Goal: Transaction & Acquisition: Purchase product/service

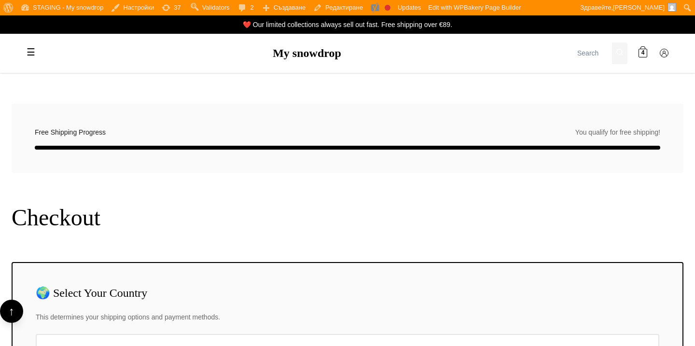
select select "BG"
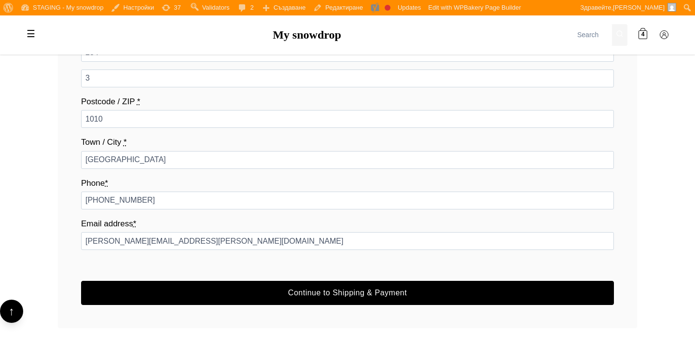
scroll to position [433, 0]
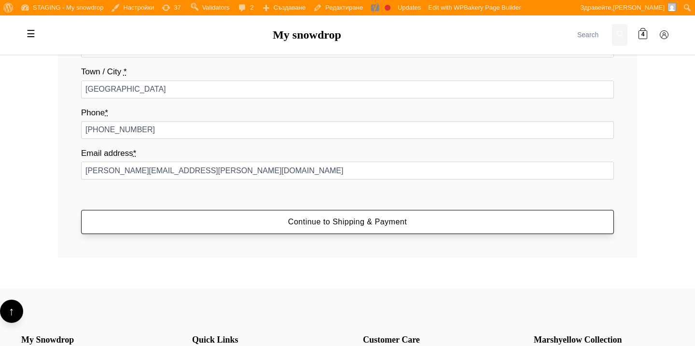
click at [300, 220] on button "Continue to Shipping & Payment" at bounding box center [347, 222] width 533 height 24
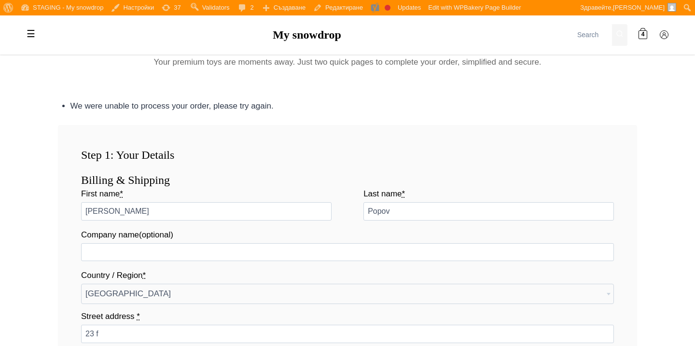
scroll to position [36, 0]
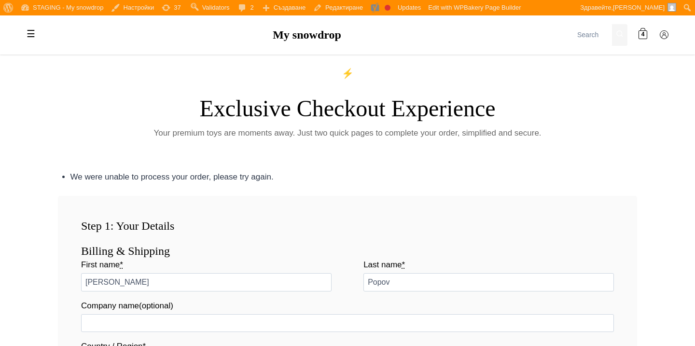
click at [328, 134] on p "Your premium toys are moments away. Just two quick pages to complete your order…" at bounding box center [347, 132] width 579 height 13
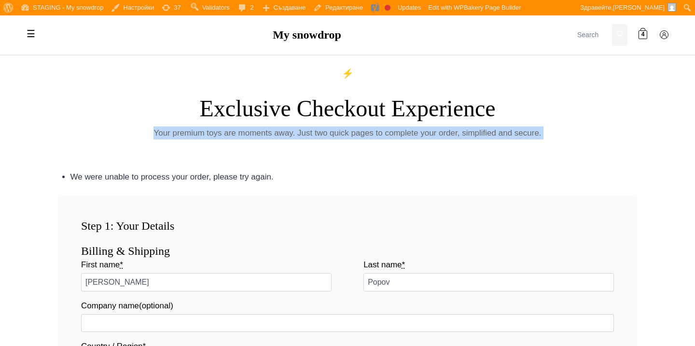
click at [328, 134] on p "Your premium toys are moments away. Just two quick pages to complete your order…" at bounding box center [347, 132] width 579 height 13
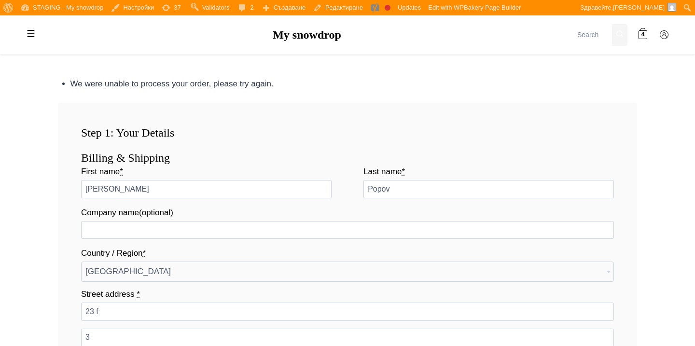
scroll to position [143, 0]
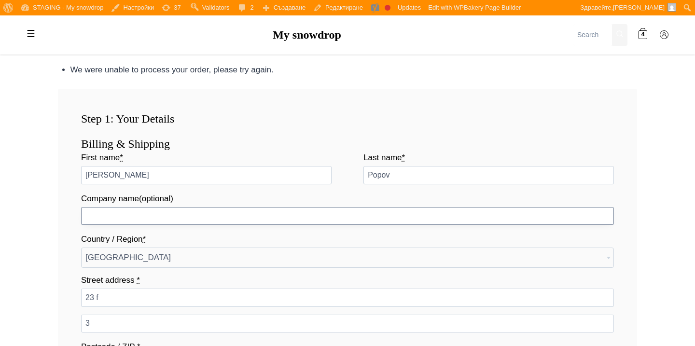
click at [309, 218] on input "Company name (optional)" at bounding box center [347, 216] width 533 height 18
click at [312, 190] on div "First name * Peter Last name * Popov Company name (optional) Country / Region *…" at bounding box center [347, 323] width 533 height 344
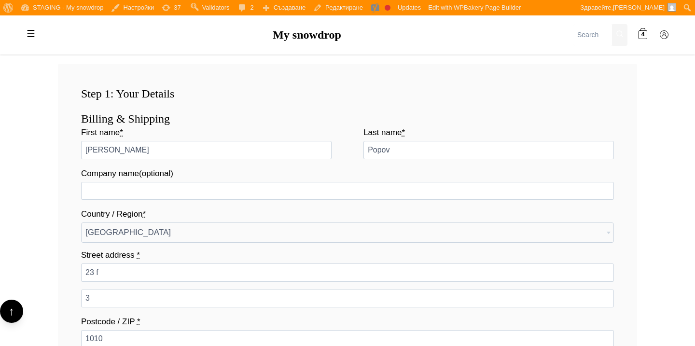
scroll to position [174, 0]
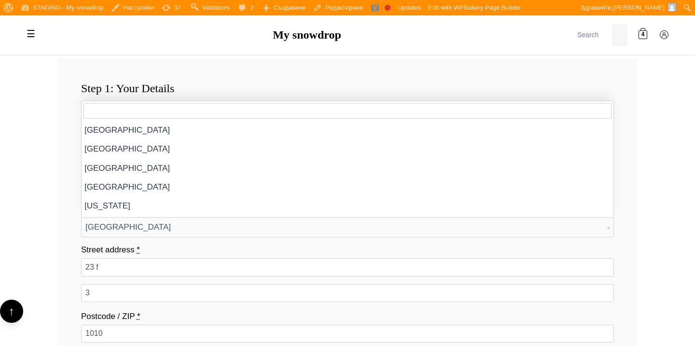
click at [312, 228] on span "Austria" at bounding box center [348, 227] width 532 height 19
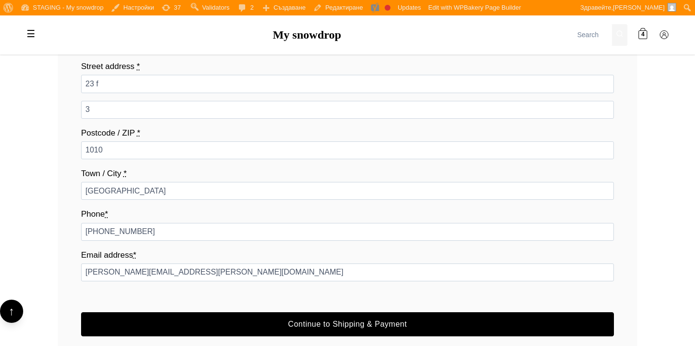
scroll to position [372, 0]
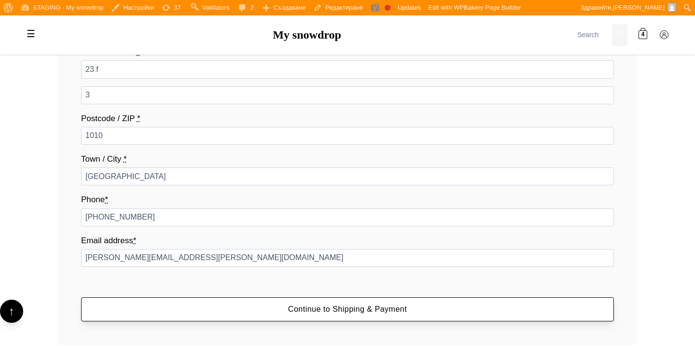
click at [329, 298] on button "Continue to Shipping & Payment" at bounding box center [347, 309] width 533 height 24
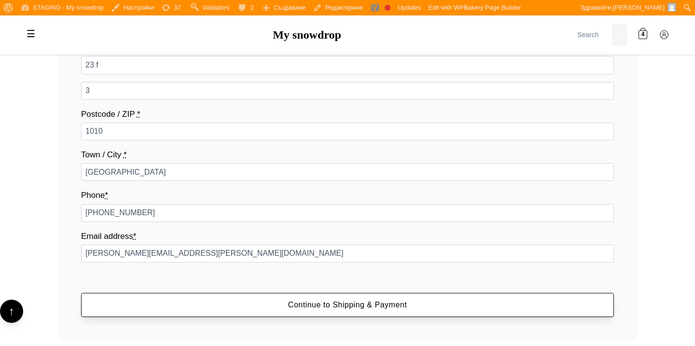
scroll to position [375, 0]
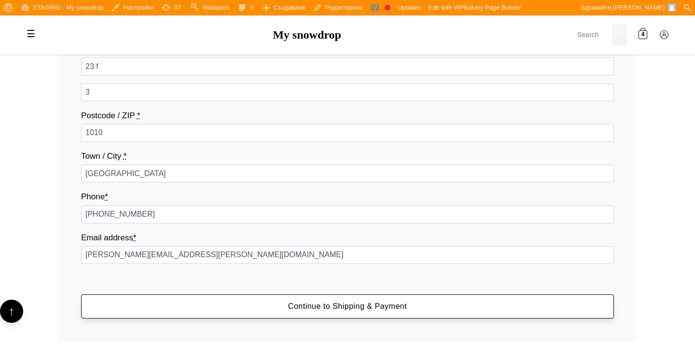
click at [326, 314] on button "Continue to Shipping & Payment" at bounding box center [347, 306] width 533 height 24
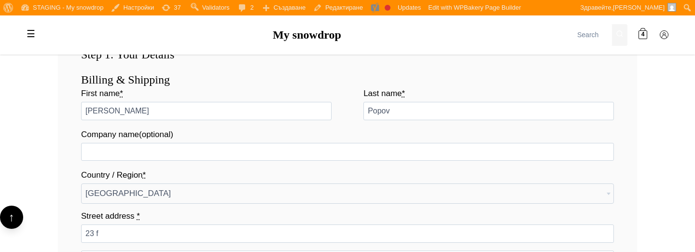
scroll to position [227, 0]
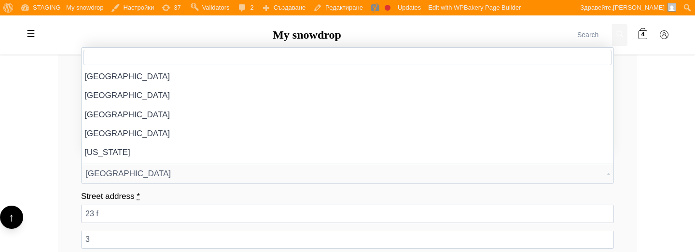
click at [336, 179] on span "[GEOGRAPHIC_DATA]" at bounding box center [348, 173] width 532 height 19
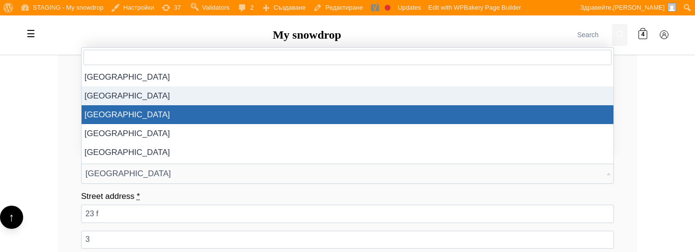
select select "AZ"
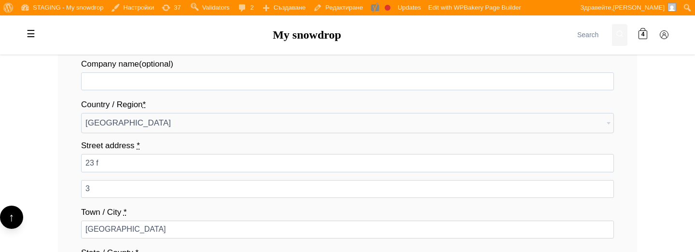
scroll to position [277, 0]
click at [336, 118] on span "[GEOGRAPHIC_DATA]" at bounding box center [348, 124] width 532 height 19
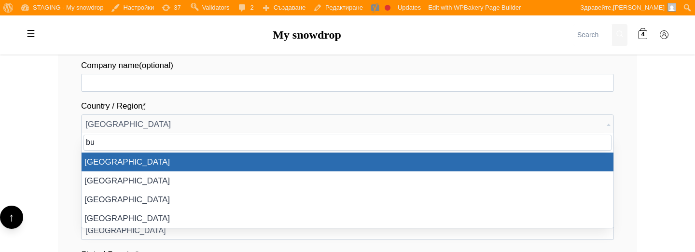
scroll to position [0, 0]
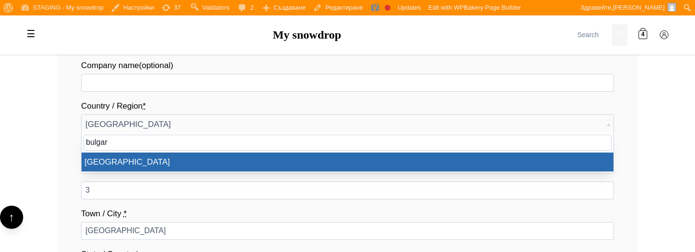
type input "bulgar"
select select "BG"
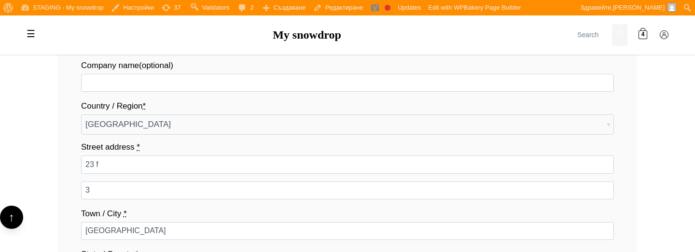
click at [339, 143] on label "Street address *" at bounding box center [347, 146] width 533 height 13
click at [339, 155] on input "23 f" at bounding box center [347, 164] width 533 height 18
click at [323, 92] on div "First name * Peter Last name * Popov Company name (optional) Country / Region *…" at bounding box center [347, 210] width 533 height 385
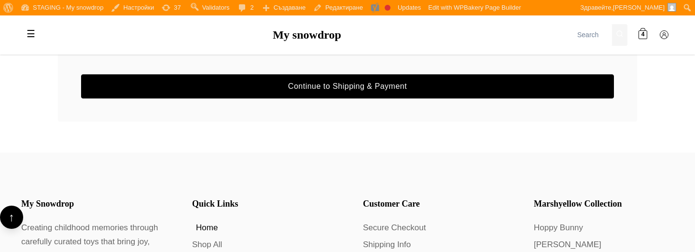
scroll to position [545, 0]
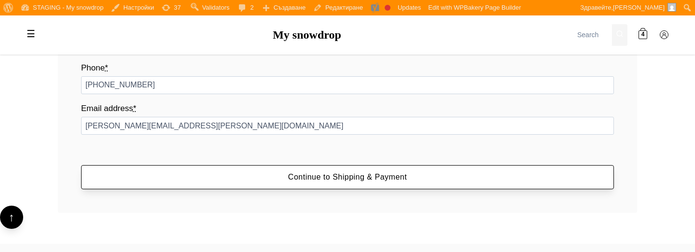
click at [321, 179] on button "Continue to Shipping & Payment" at bounding box center [347, 177] width 533 height 24
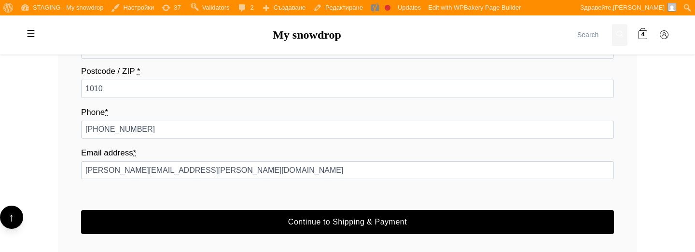
scroll to position [518, 0]
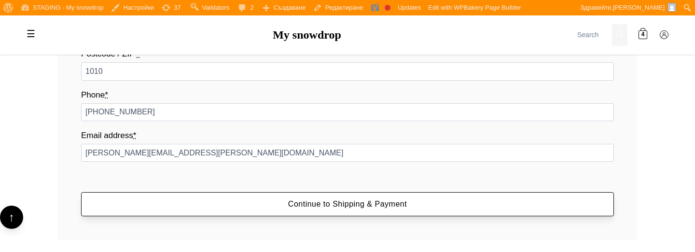
click at [218, 214] on button "Continue to Shipping & Payment" at bounding box center [347, 204] width 533 height 24
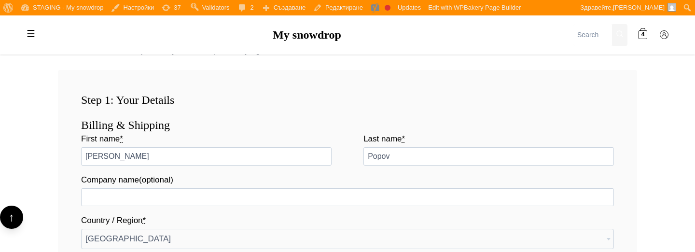
scroll to position [158, 0]
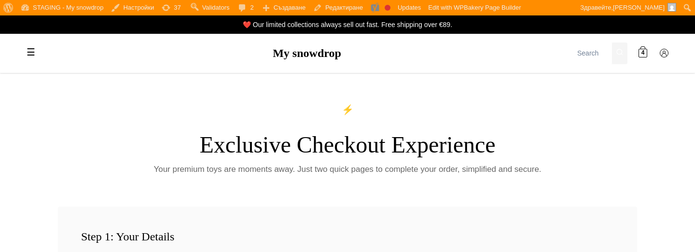
select select "BG-04"
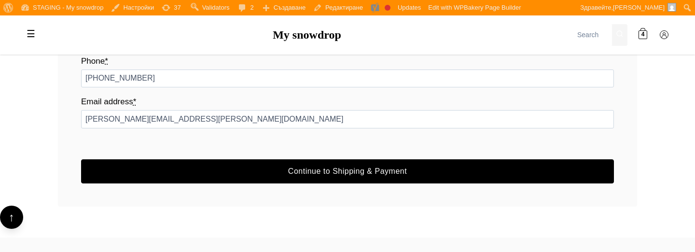
scroll to position [524, 0]
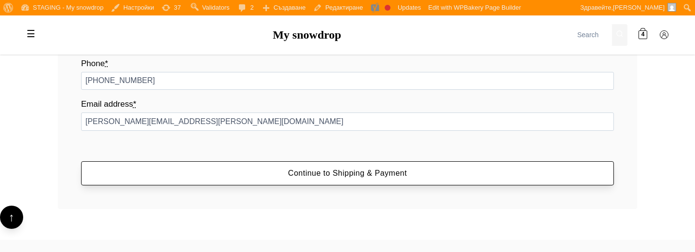
click at [292, 166] on button "Continue to Shipping & Payment" at bounding box center [347, 173] width 533 height 24
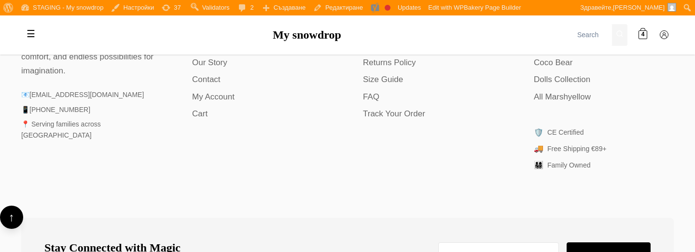
scroll to position [797, 0]
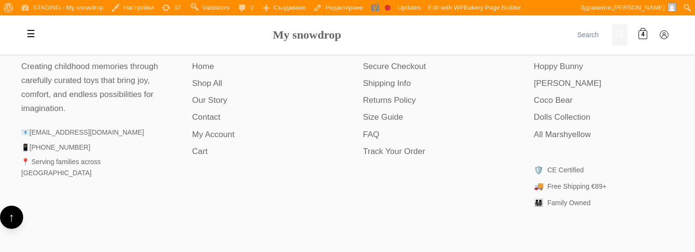
click at [294, 39] on link "My snowdrop" at bounding box center [307, 34] width 69 height 13
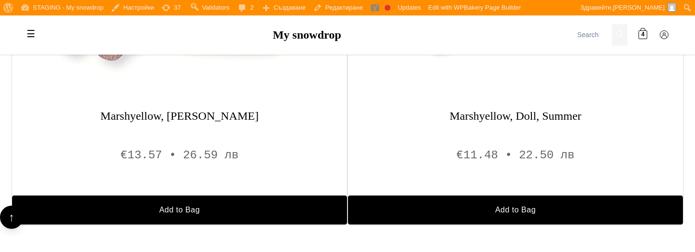
scroll to position [1480, 0]
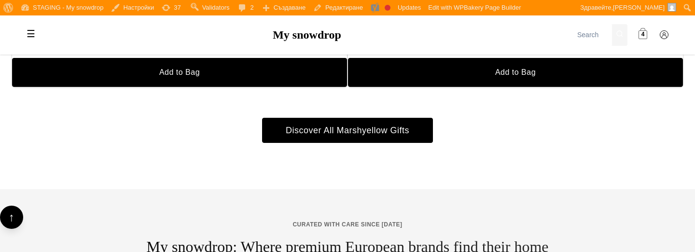
click at [642, 33] on span "4" at bounding box center [643, 34] width 3 height 9
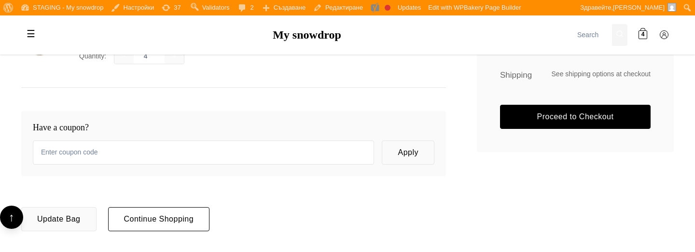
scroll to position [242, 0]
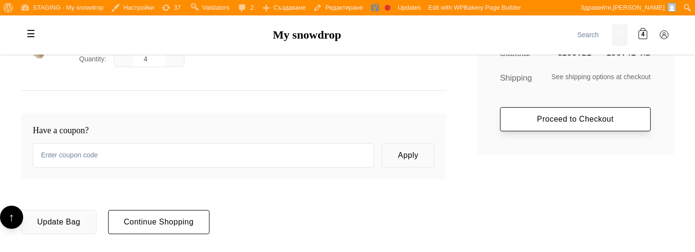
click at [507, 111] on link "Proceed to Checkout" at bounding box center [575, 119] width 151 height 24
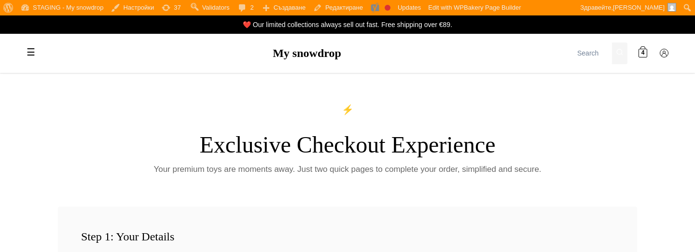
select select "BG-04"
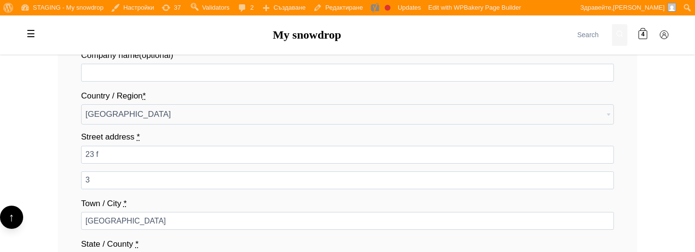
scroll to position [449, 0]
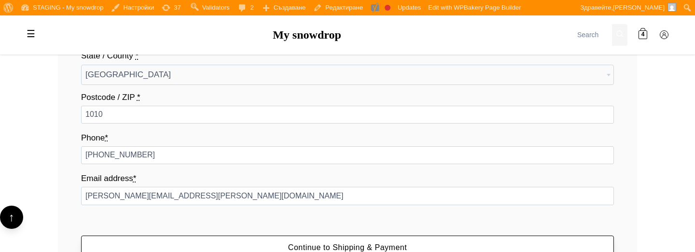
click at [424, 247] on button "Continue to Shipping & Payment" at bounding box center [347, 248] width 533 height 24
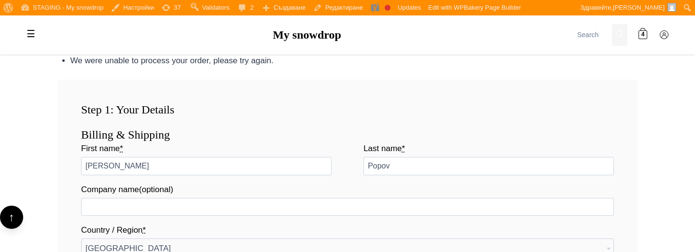
scroll to position [0, 0]
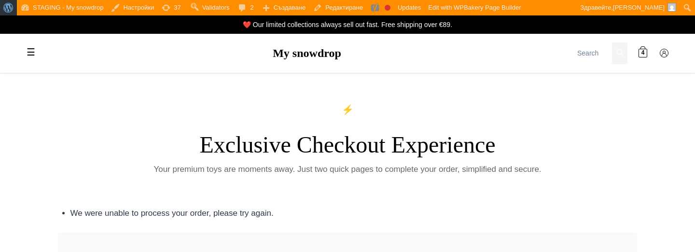
click at [5, 8] on span "Лента с инструменти" at bounding box center [6, 7] width 7 height 14
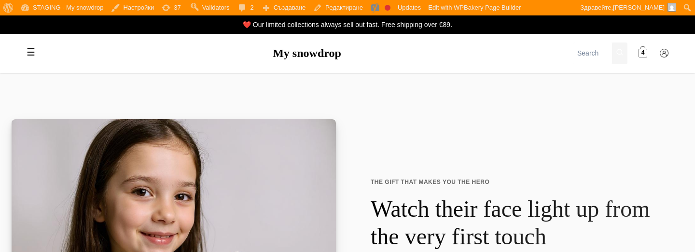
click at [644, 51] on span "4" at bounding box center [643, 53] width 3 height 9
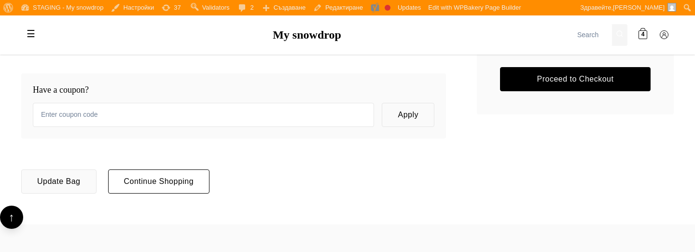
scroll to position [284, 0]
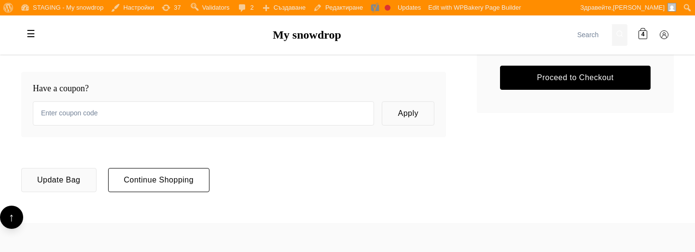
click at [536, 93] on div "Order Summary Items €100.21 • 196.41 лв Subtotal €100.21 • 196.41 лв Shipping S…" at bounding box center [575, 16] width 197 height 193
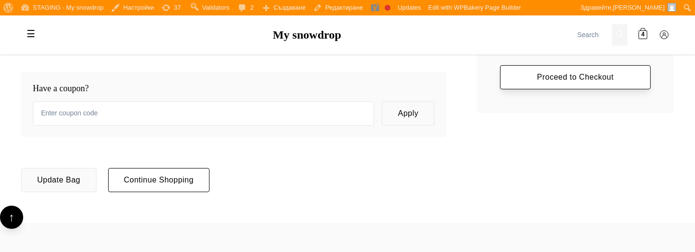
click at [536, 85] on link "Proceed to Checkout" at bounding box center [575, 77] width 151 height 24
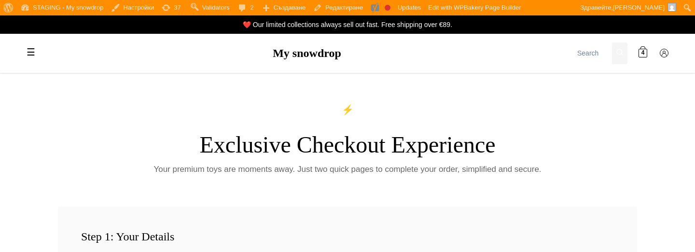
select select "BG-04"
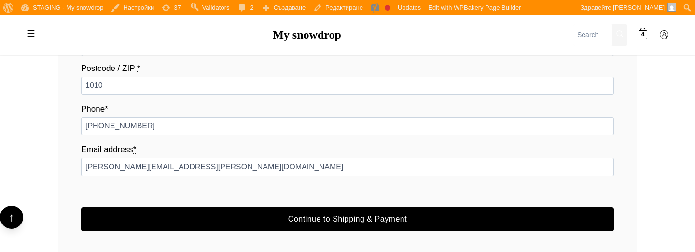
scroll to position [493, 0]
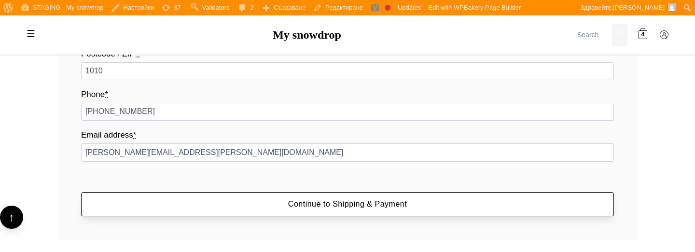
click at [473, 196] on button "Continue to Shipping & Payment" at bounding box center [347, 204] width 533 height 24
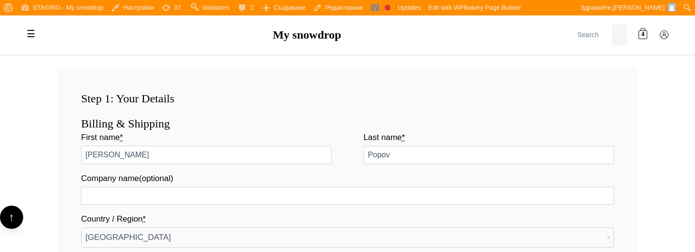
scroll to position [158, 0]
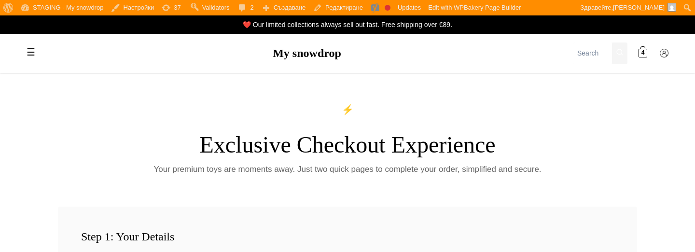
select select "BG-04"
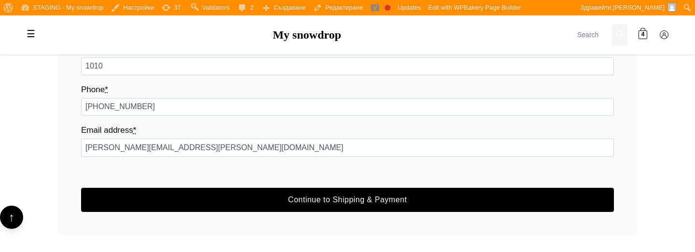
scroll to position [529, 0]
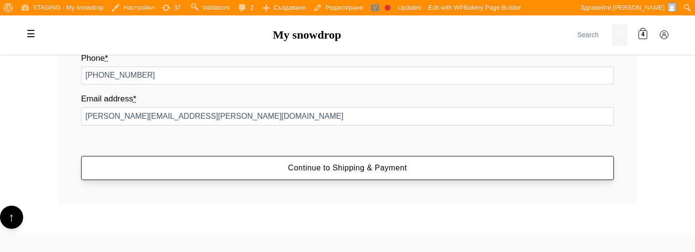
click at [365, 164] on button "Continue to Shipping & Payment" at bounding box center [347, 168] width 533 height 24
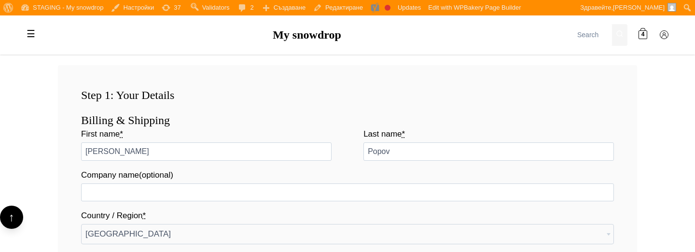
scroll to position [158, 0]
